Goal: Find specific page/section: Find specific page/section

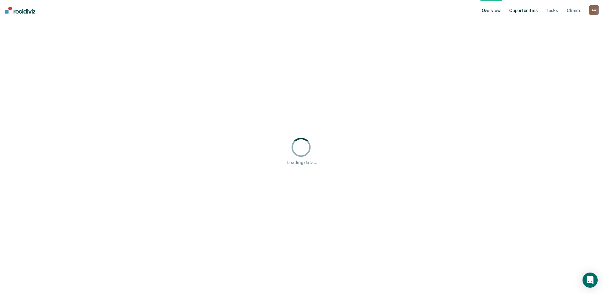
click at [522, 9] on link "Opportunities" at bounding box center [523, 10] width 31 height 20
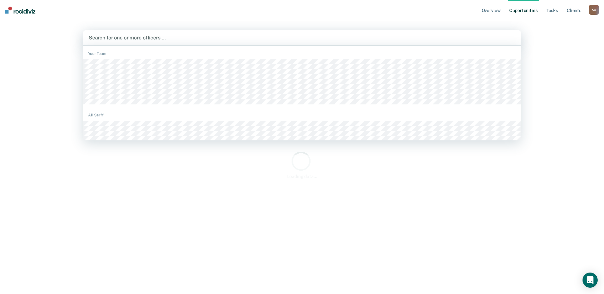
click at [248, 43] on div "Search for one or more officers …" at bounding box center [302, 37] width 438 height 15
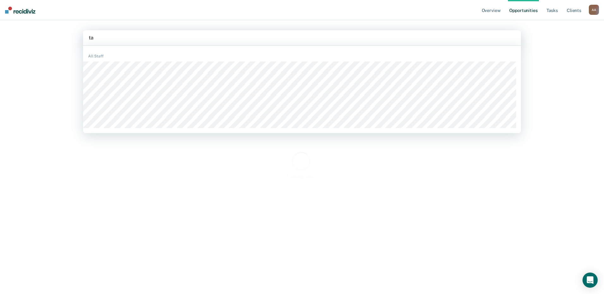
type input "tar"
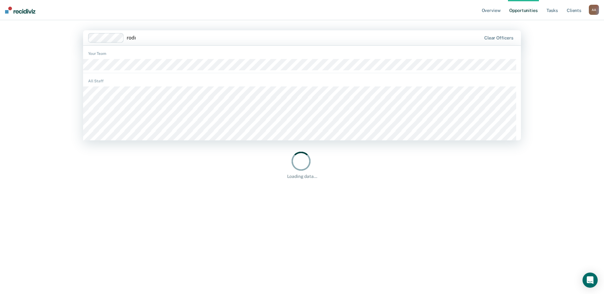
type input "rodrig"
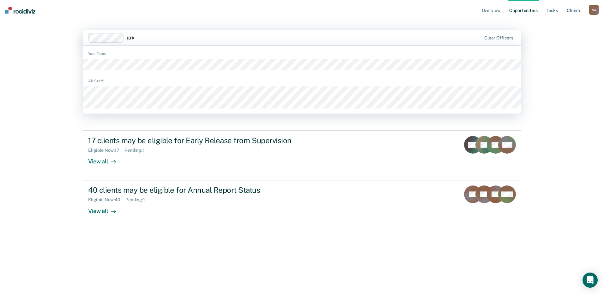
type input "[PERSON_NAME]"
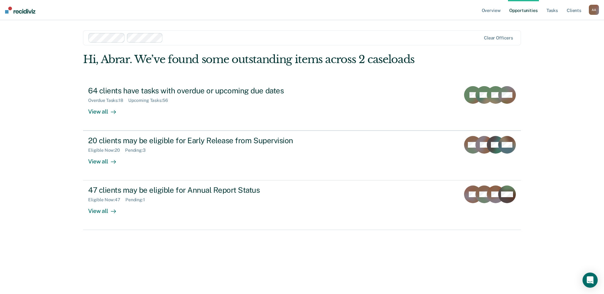
click at [241, 38] on div at bounding box center [323, 37] width 315 height 7
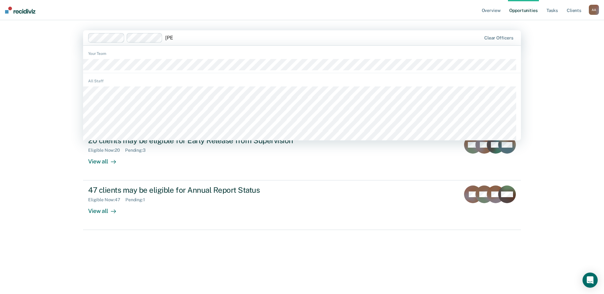
type input "[PERSON_NAME]"
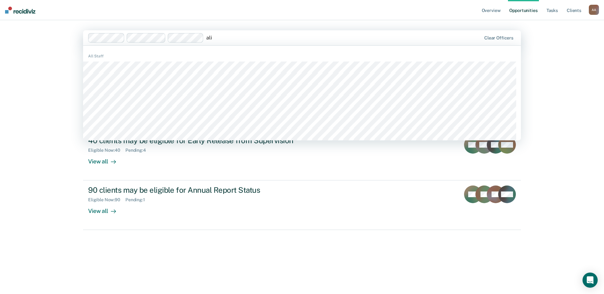
type input "alix"
